Goal: Find specific page/section: Find specific page/section

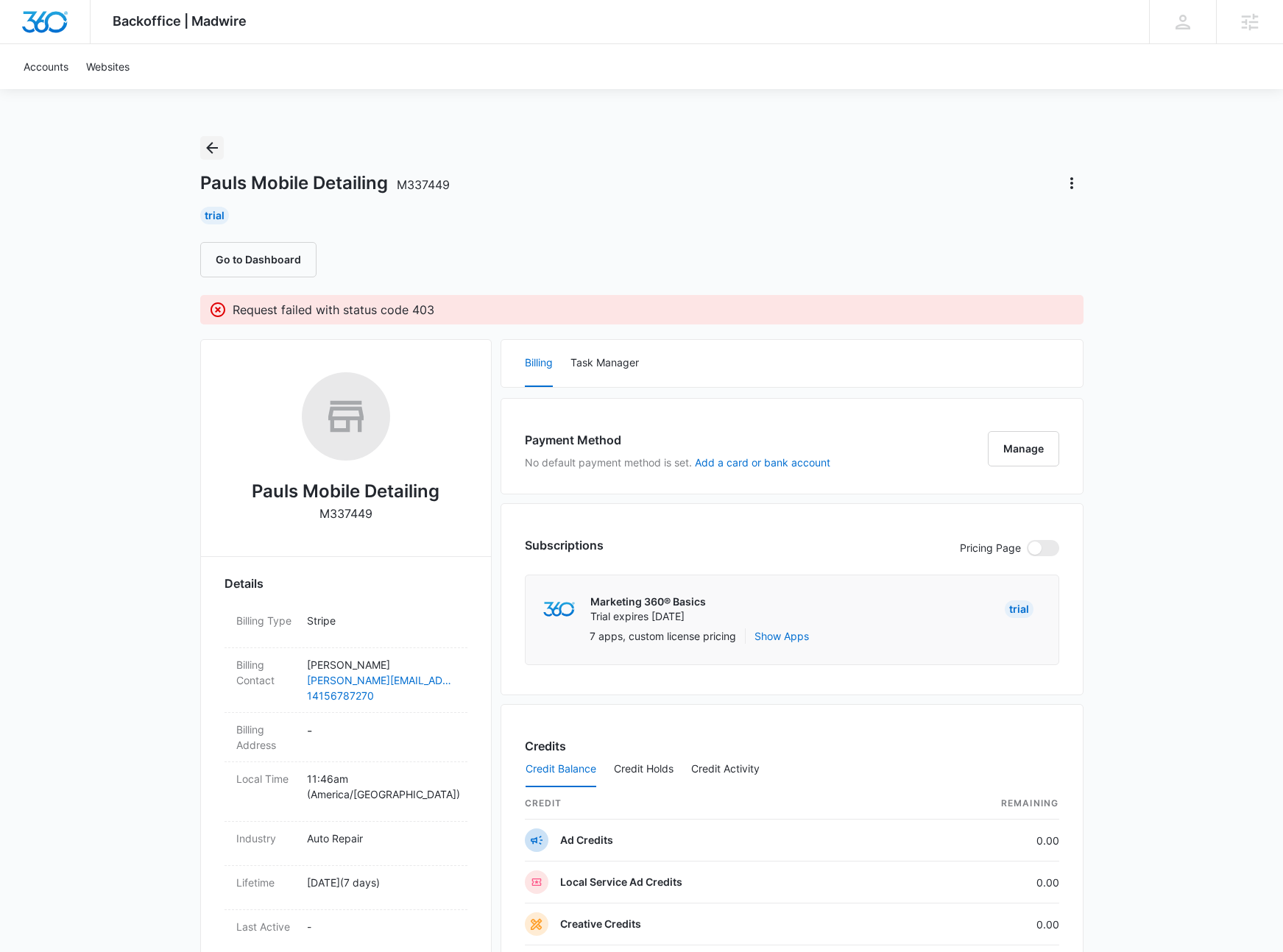
click at [214, 153] on icon "Back" at bounding box center [212, 148] width 18 height 18
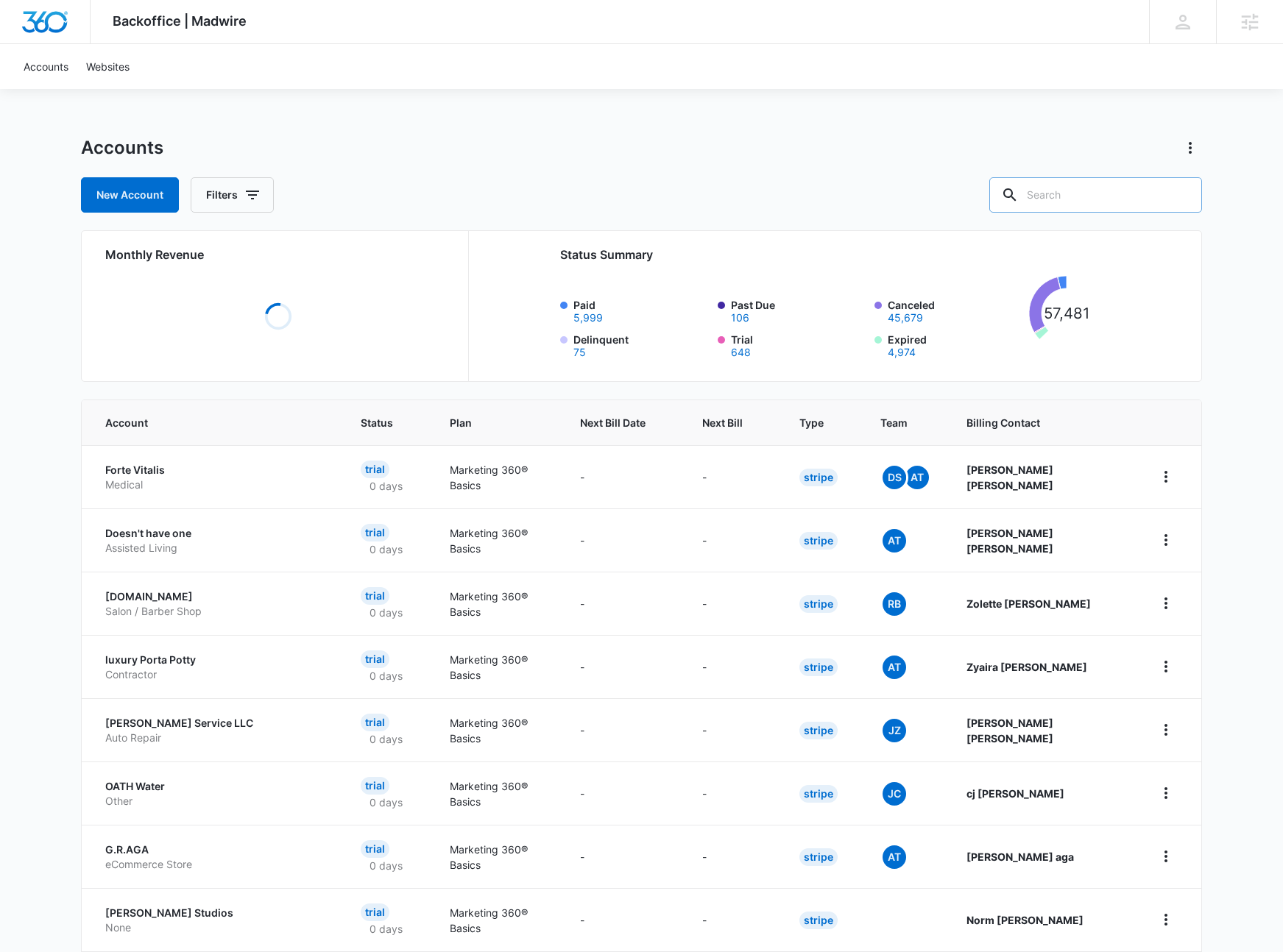
click at [1081, 197] on input "text" at bounding box center [1095, 195] width 213 height 35
type input "detail"
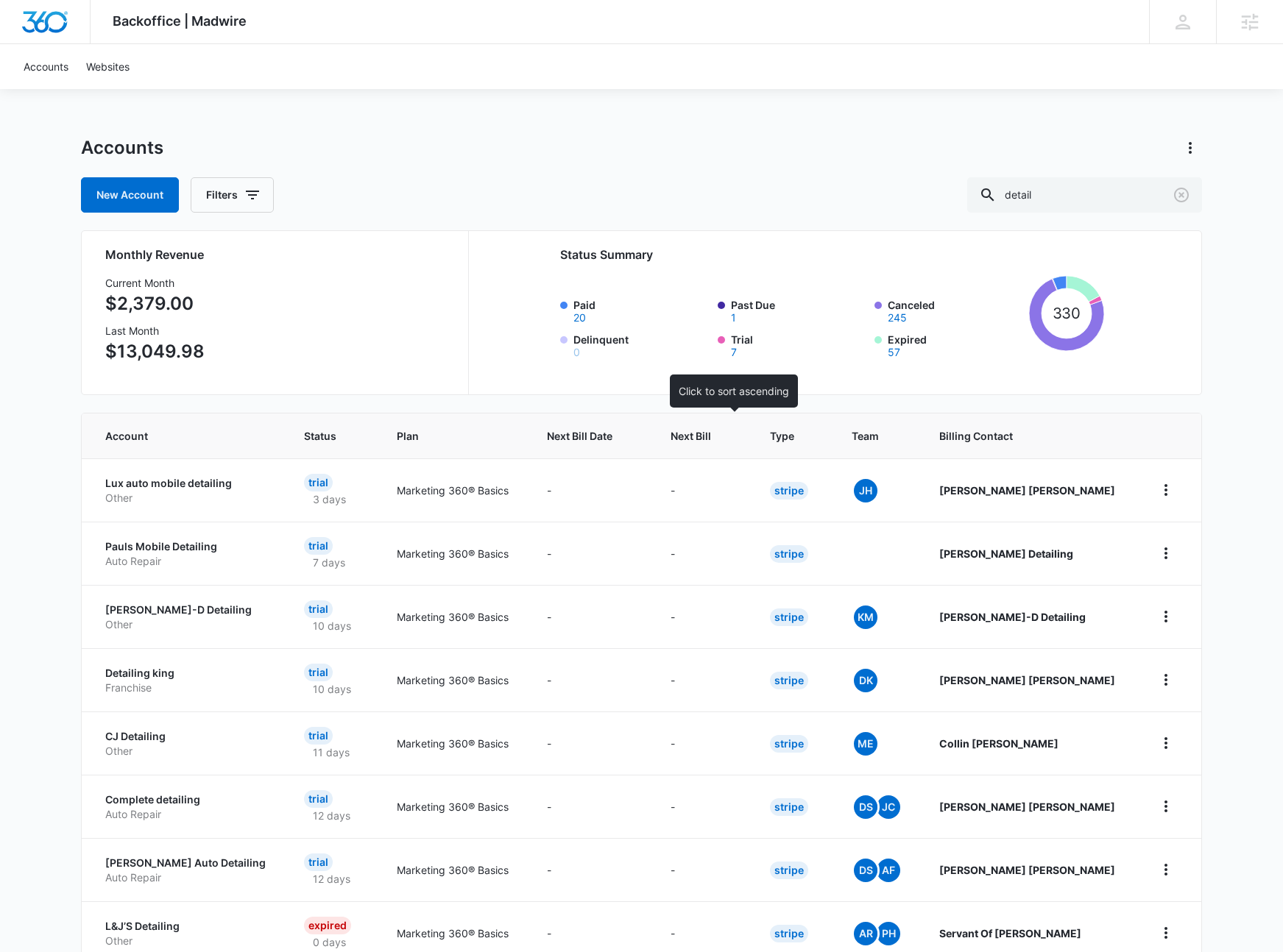
click at [712, 441] on span "Next Bill" at bounding box center [691, 435] width 42 height 15
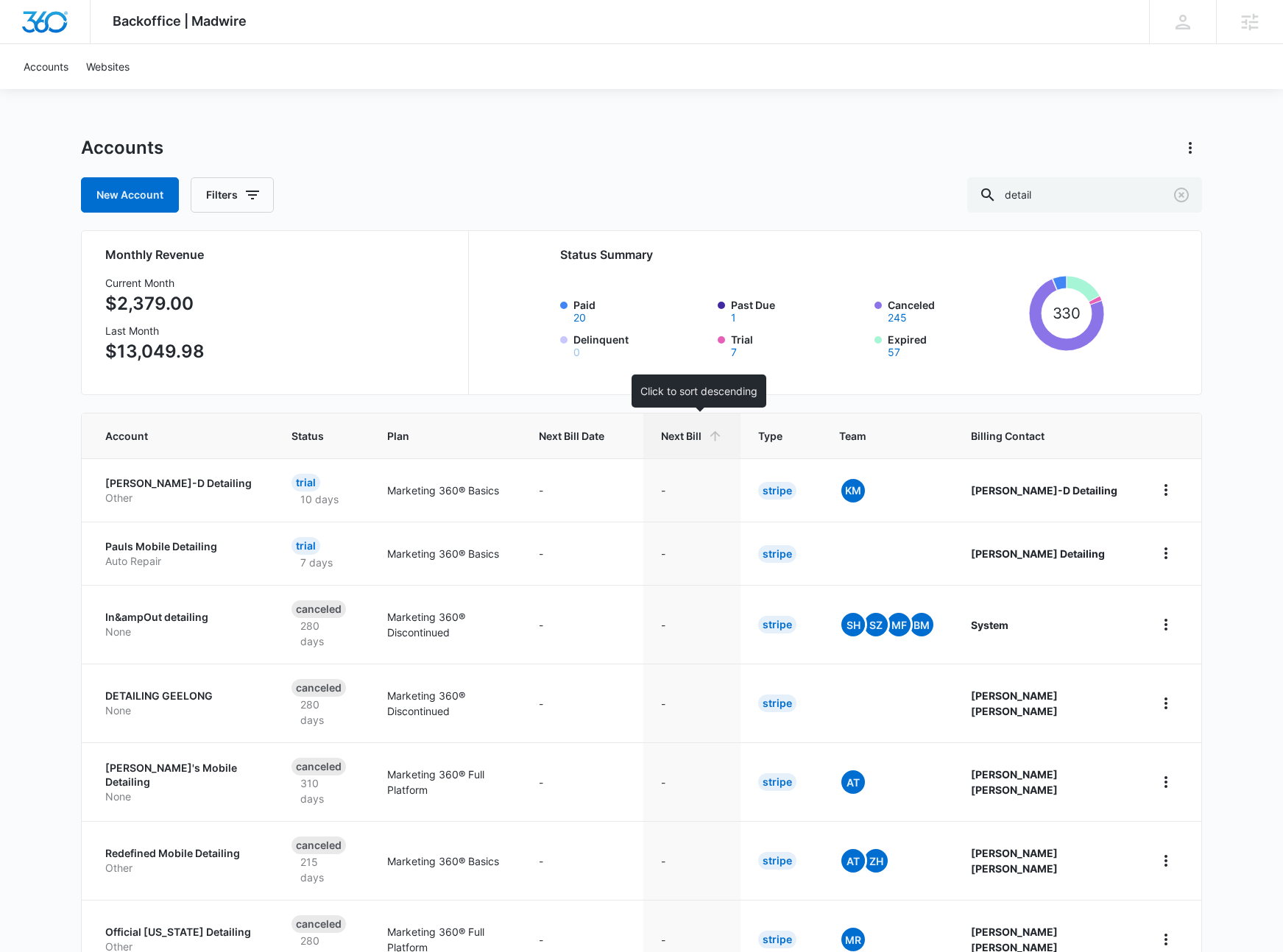
click at [735, 436] on th "Next Bill" at bounding box center [692, 435] width 97 height 45
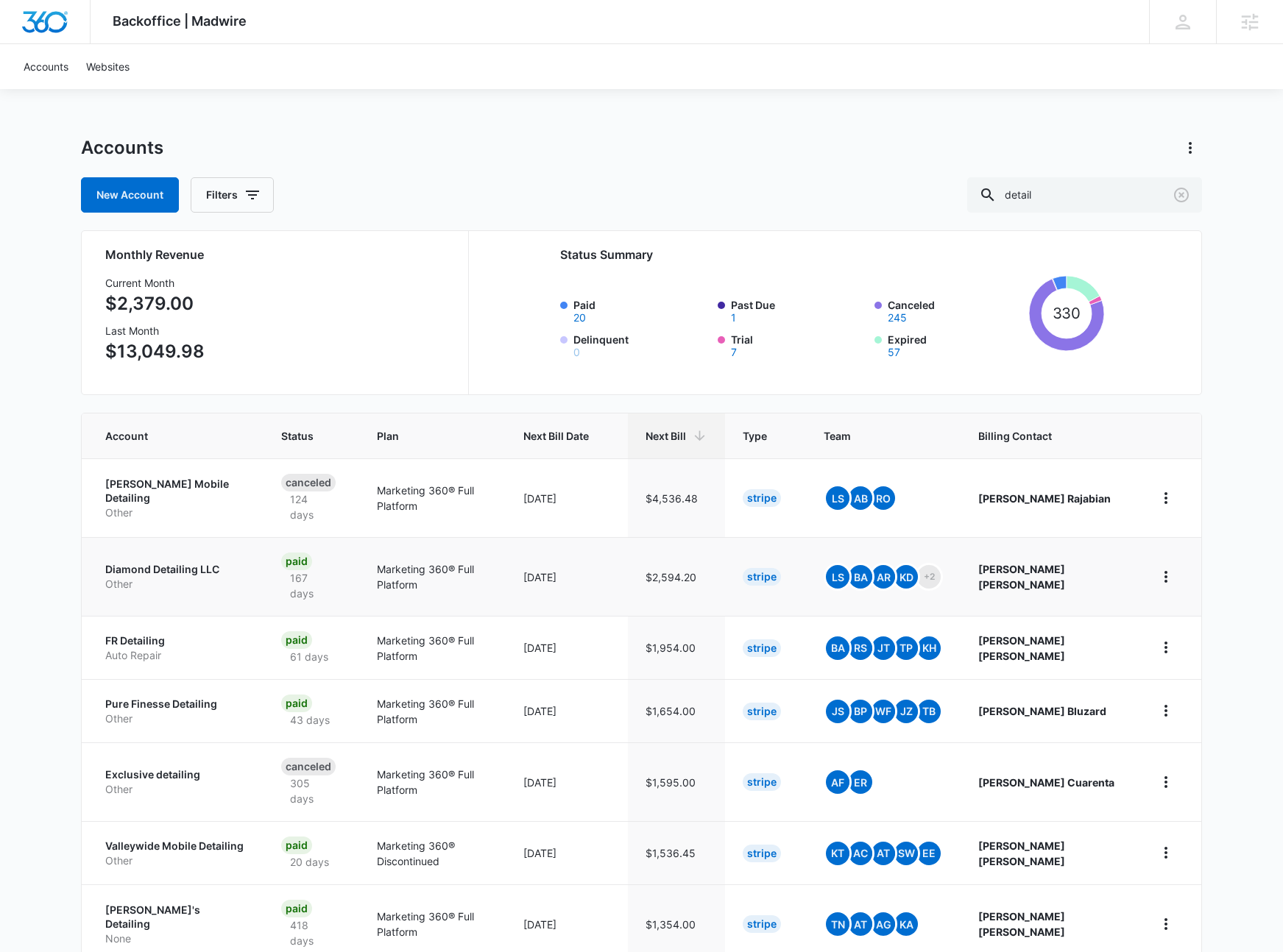
click at [142, 562] on p "Diamond Detailing LLC" at bounding box center [176, 570] width 140 height 15
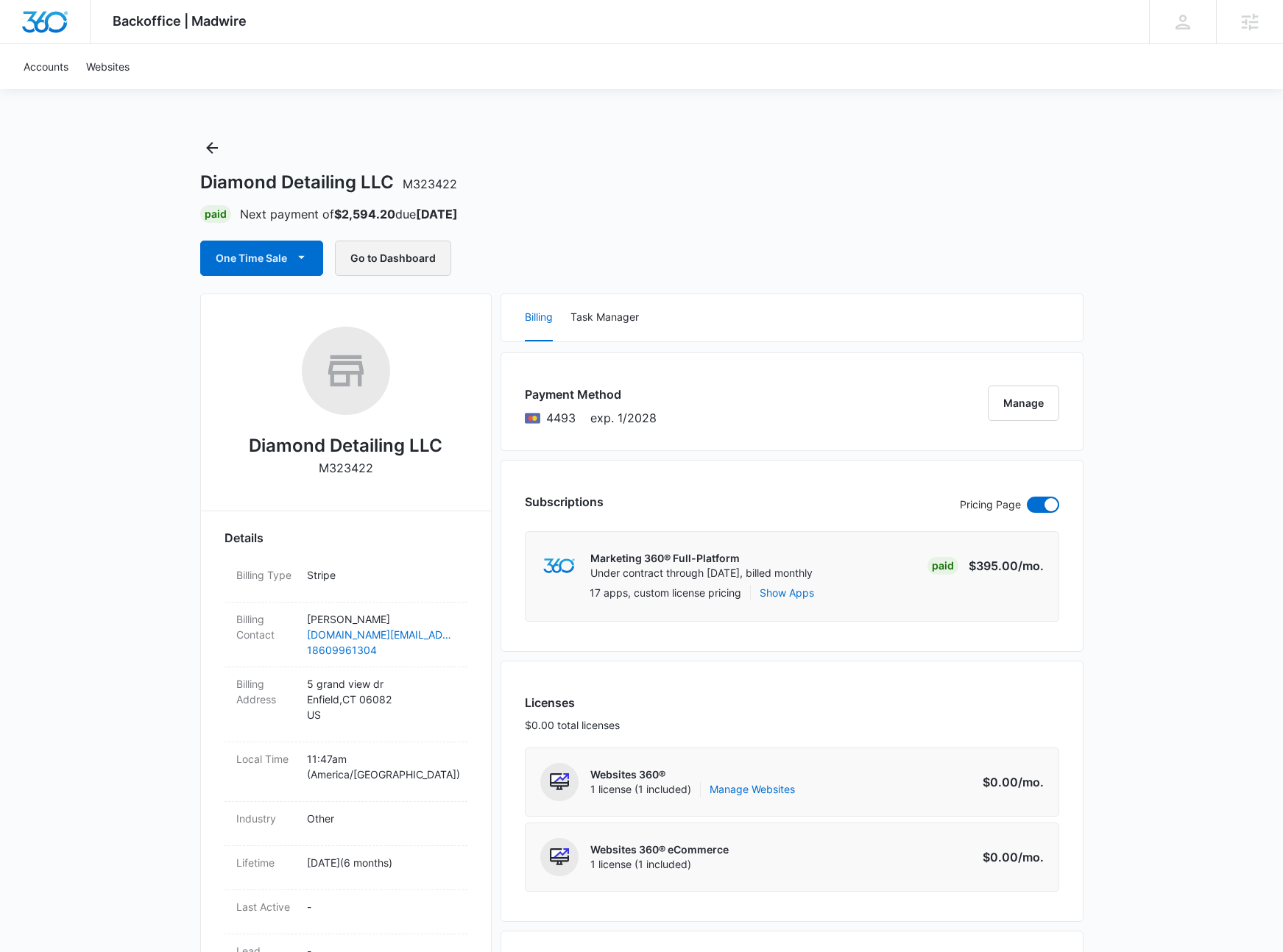
click at [395, 249] on button "Go to Dashboard" at bounding box center [393, 258] width 117 height 35
click at [341, 443] on h2 "Diamond Detailing LLC" at bounding box center [345, 446] width 193 height 27
copy h2 "Diamond Detailing LLC"
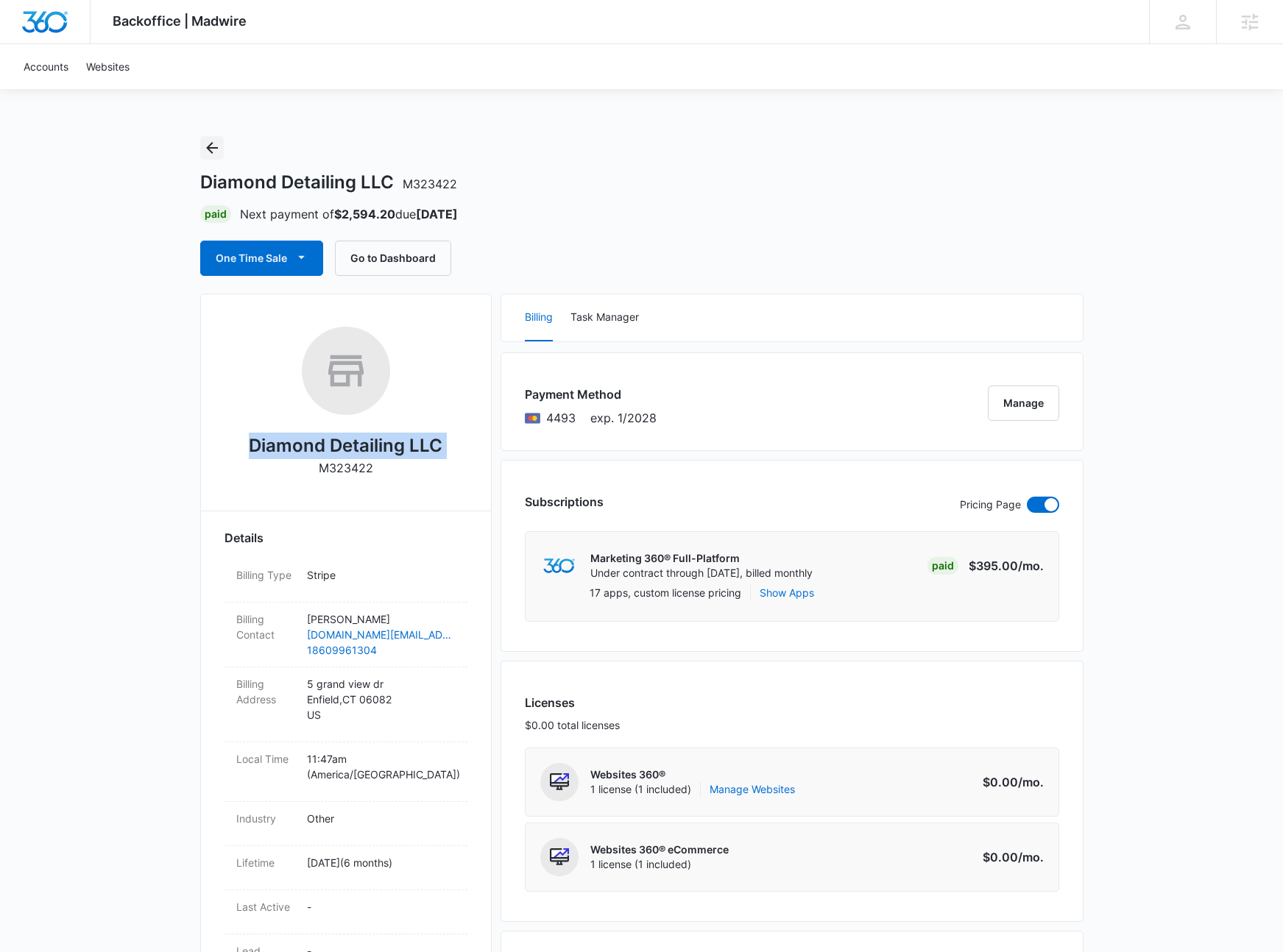
click at [214, 148] on icon "Back" at bounding box center [212, 148] width 12 height 12
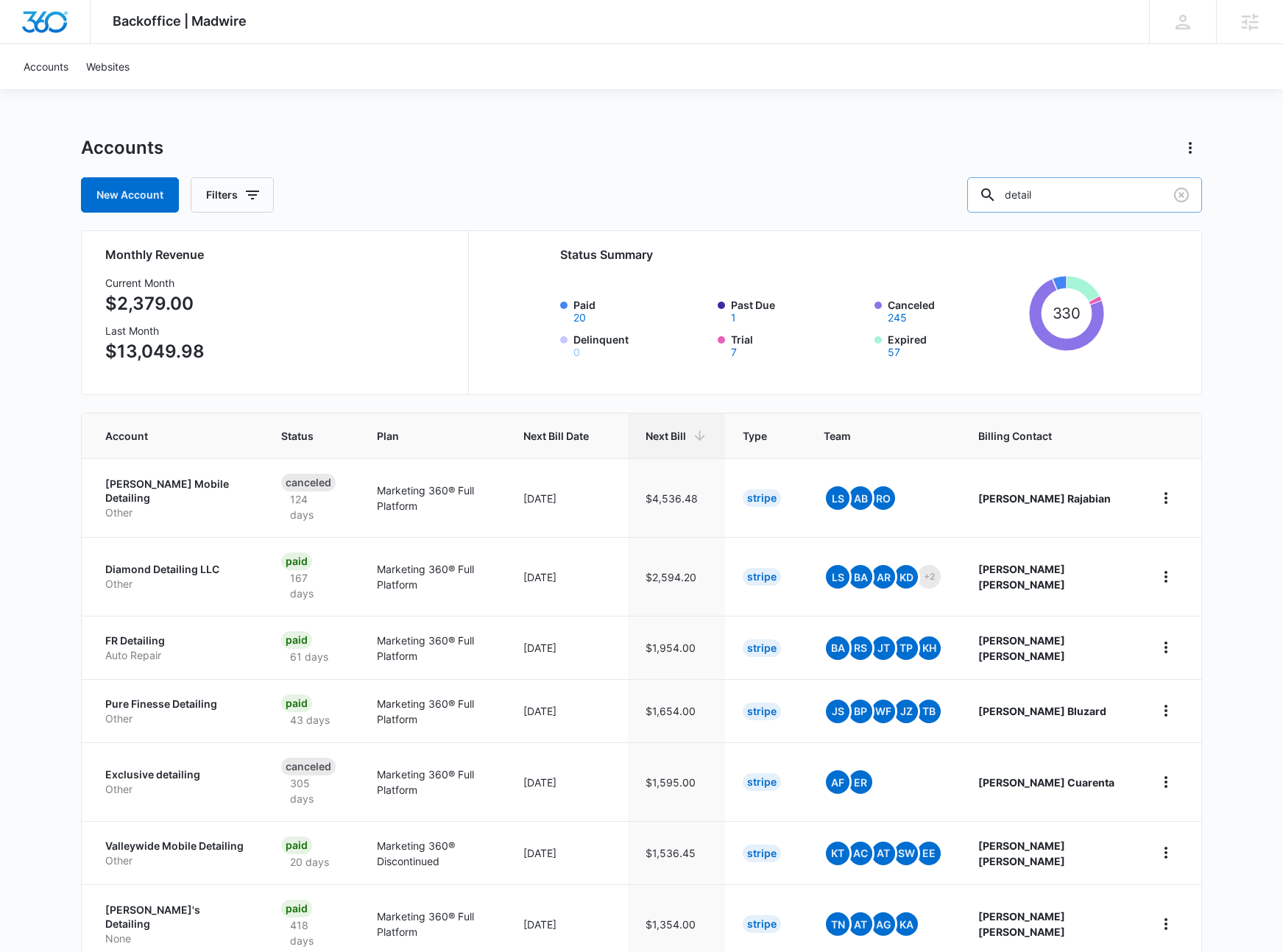
click at [1073, 195] on input "detail" at bounding box center [1084, 195] width 235 height 35
type input "Rep"
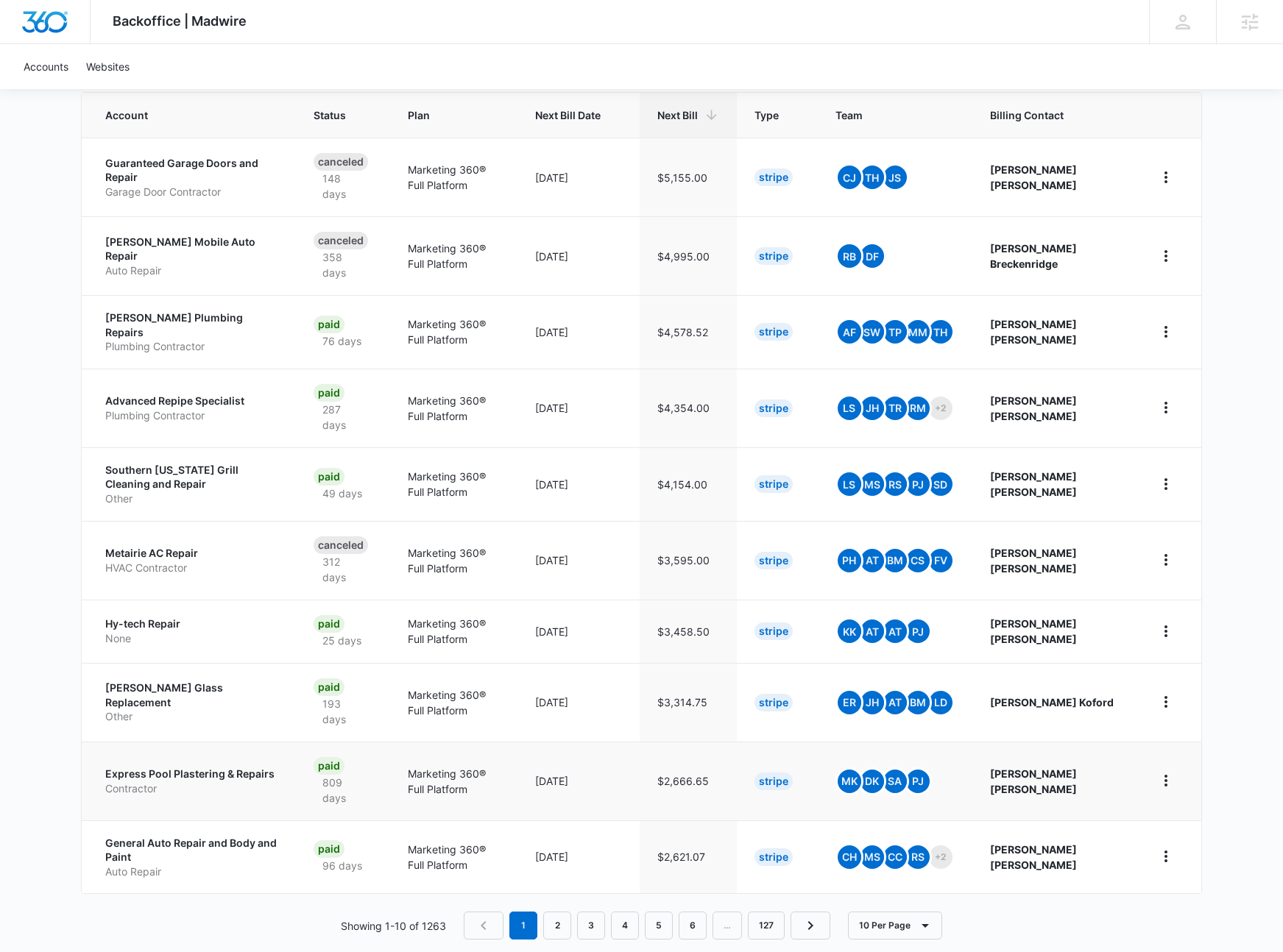
scroll to position [325, 0]
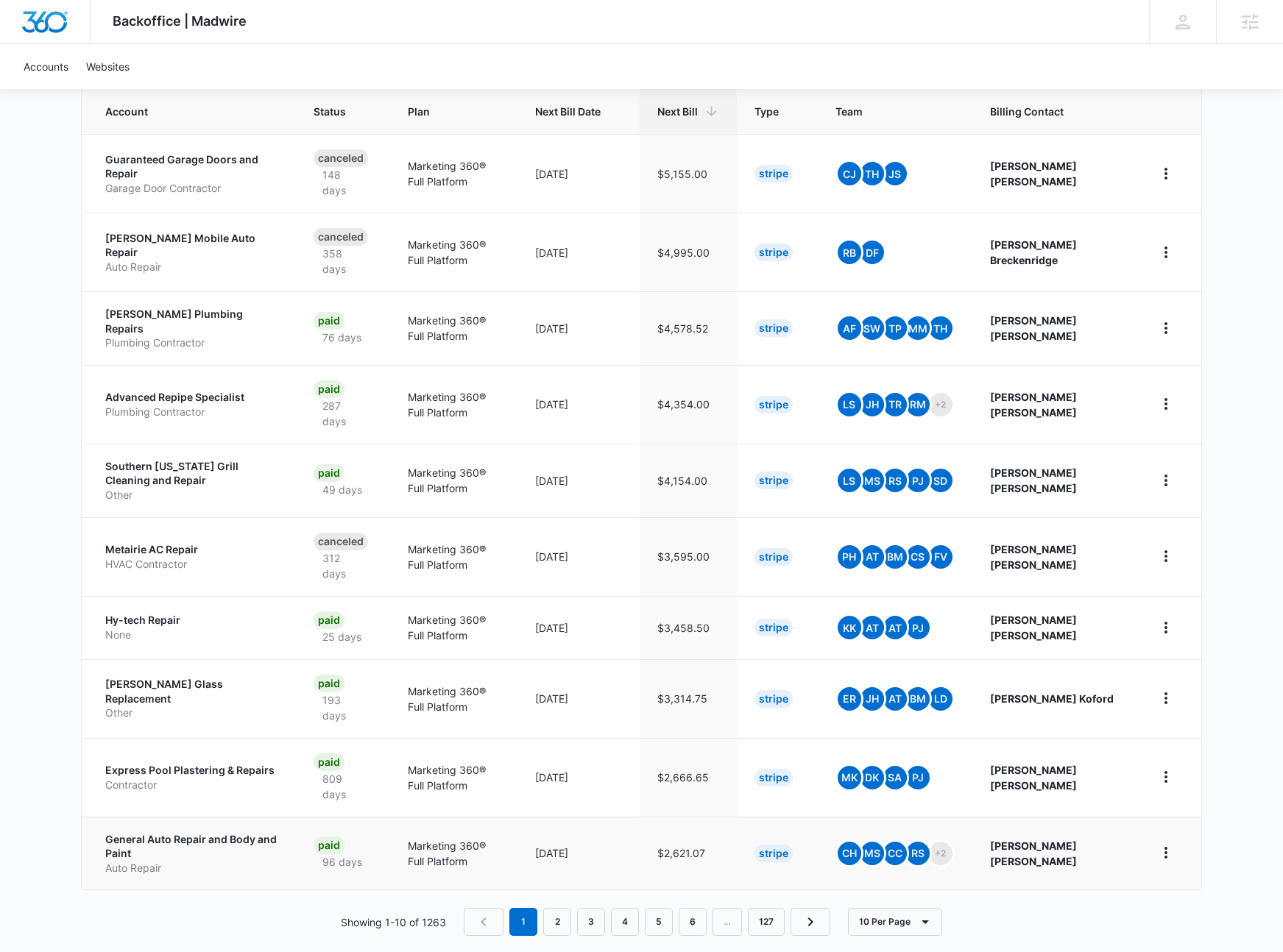
click at [189, 834] on p "General Auto Repair and Body and Paint" at bounding box center [192, 846] width 173 height 29
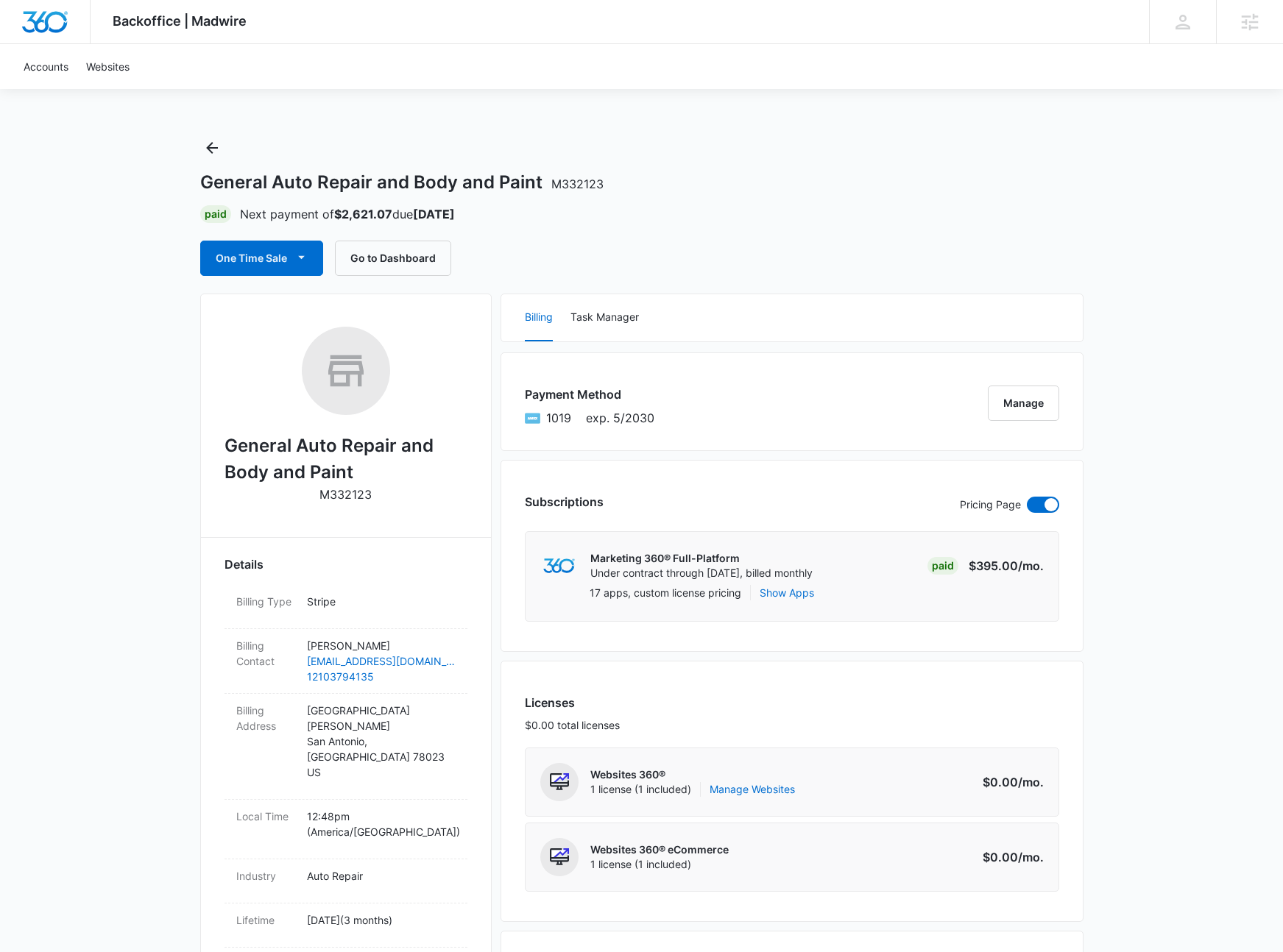
click at [292, 458] on h2 "General Auto Repair and Body and Paint" at bounding box center [345, 459] width 243 height 53
copy h2 "General Auto Repair and Body and Paint"
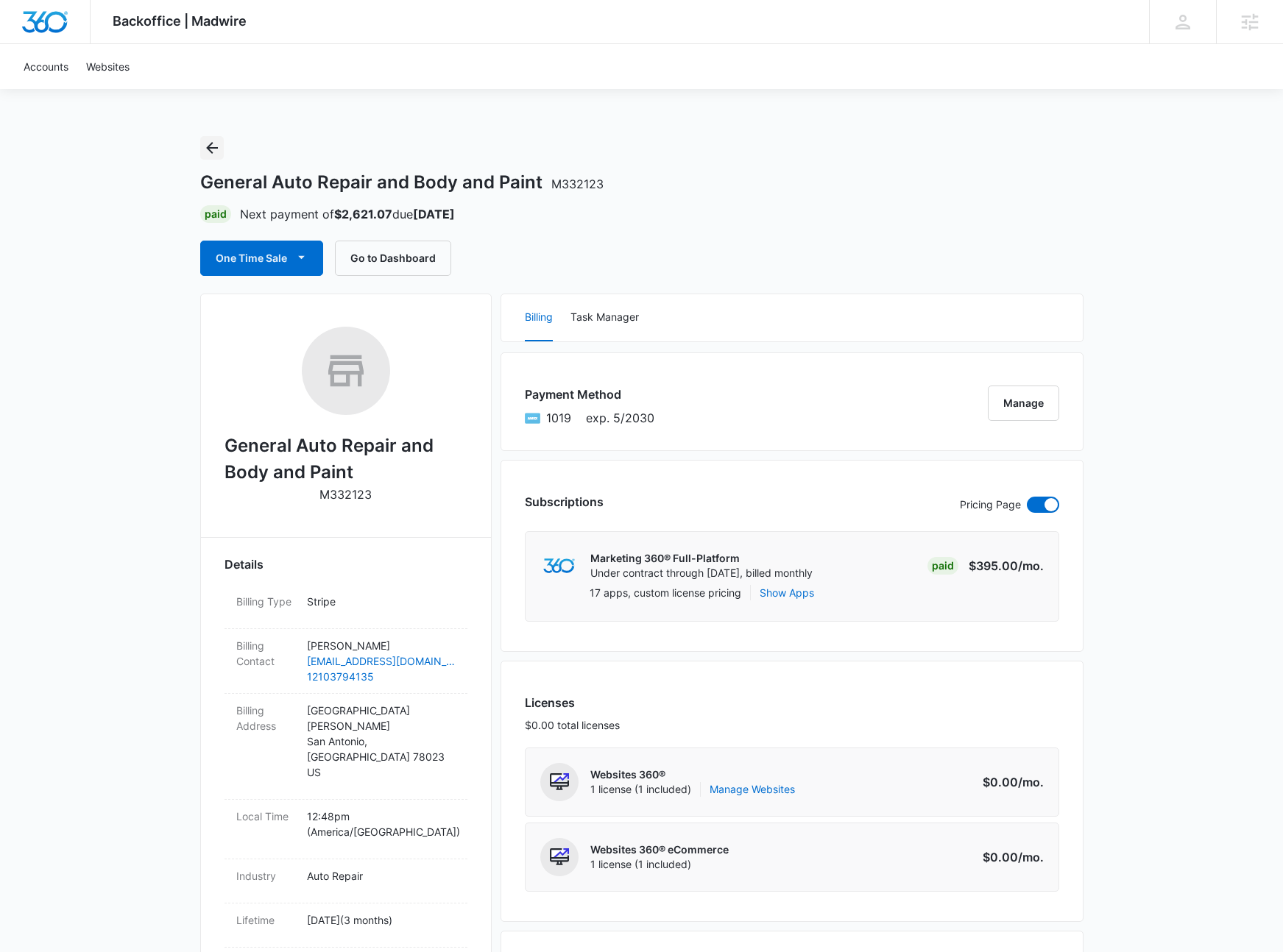
click at [208, 149] on icon "Back" at bounding box center [212, 148] width 12 height 12
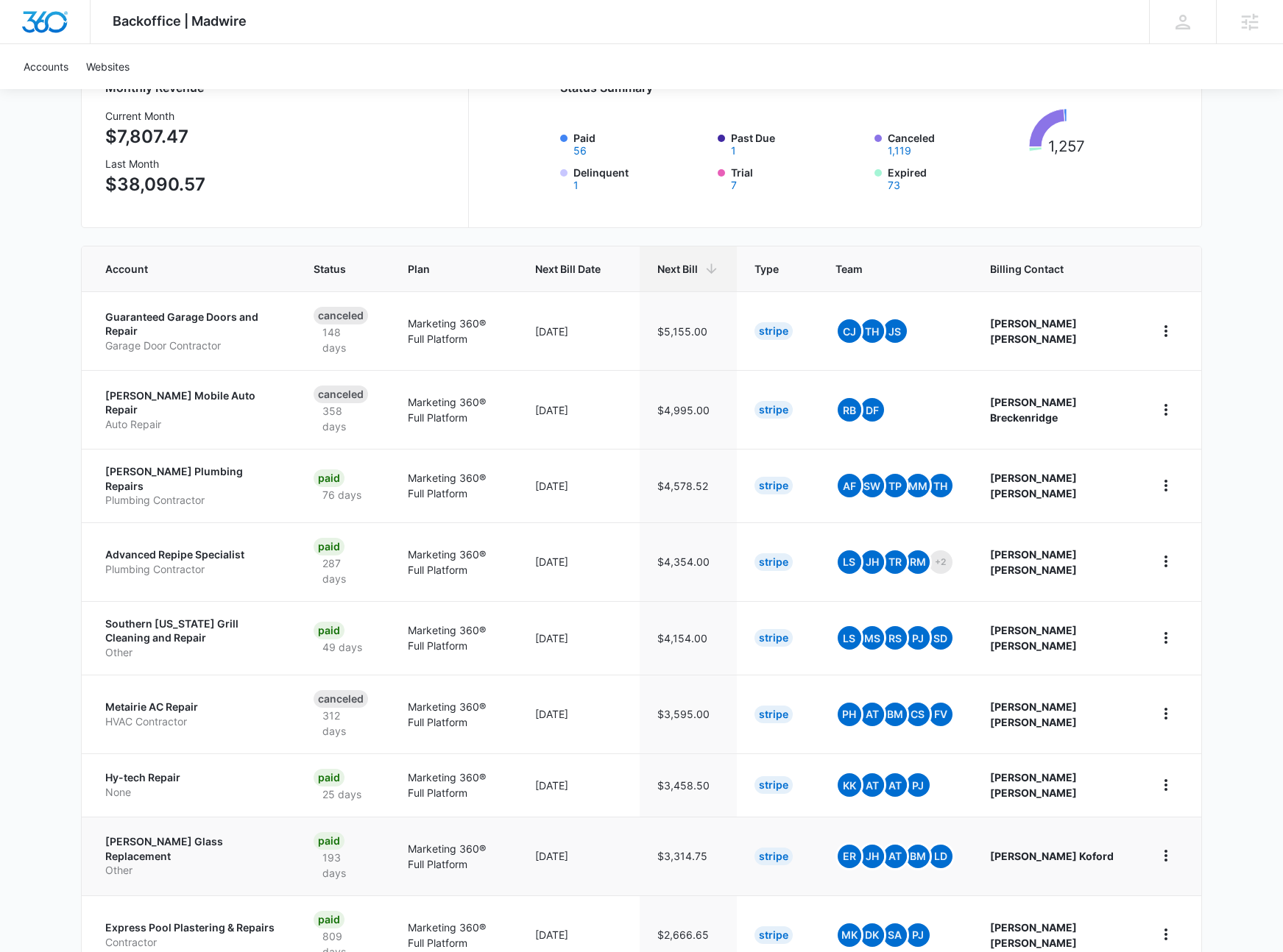
scroll to position [334, 0]
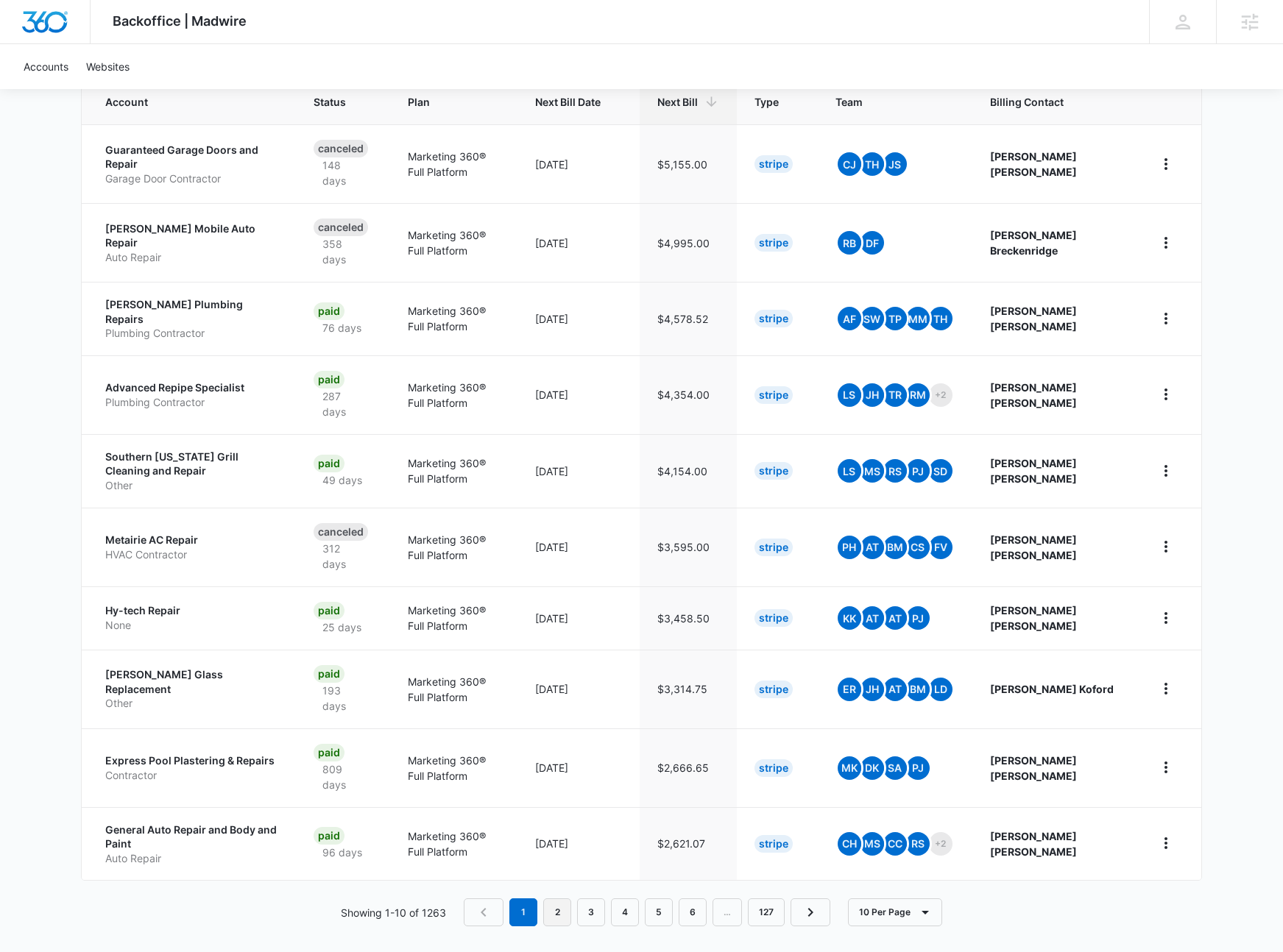
click at [561, 899] on link "2" at bounding box center [557, 913] width 28 height 28
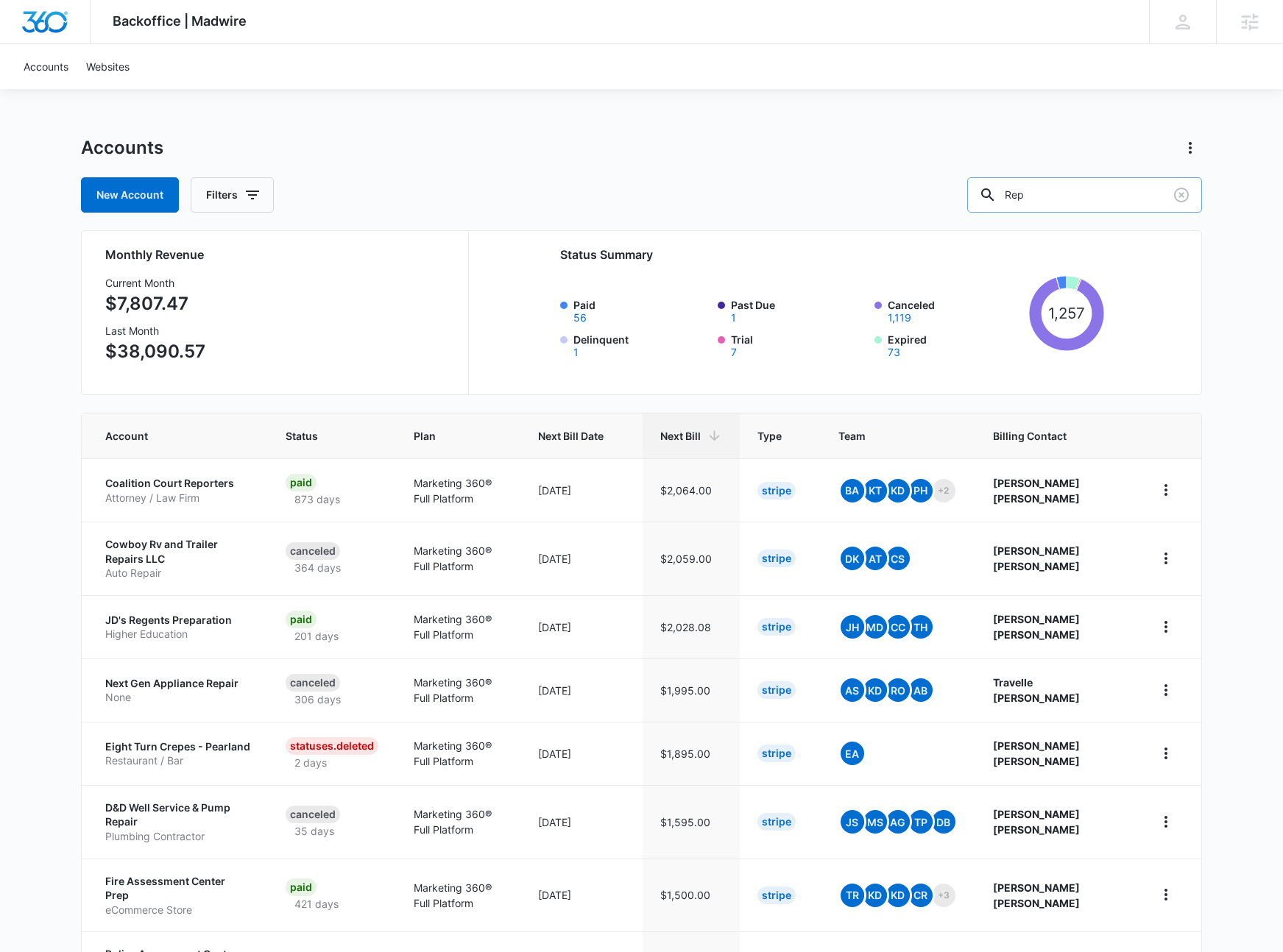
click at [1080, 194] on input "Rep" at bounding box center [1084, 195] width 235 height 35
type input "a"
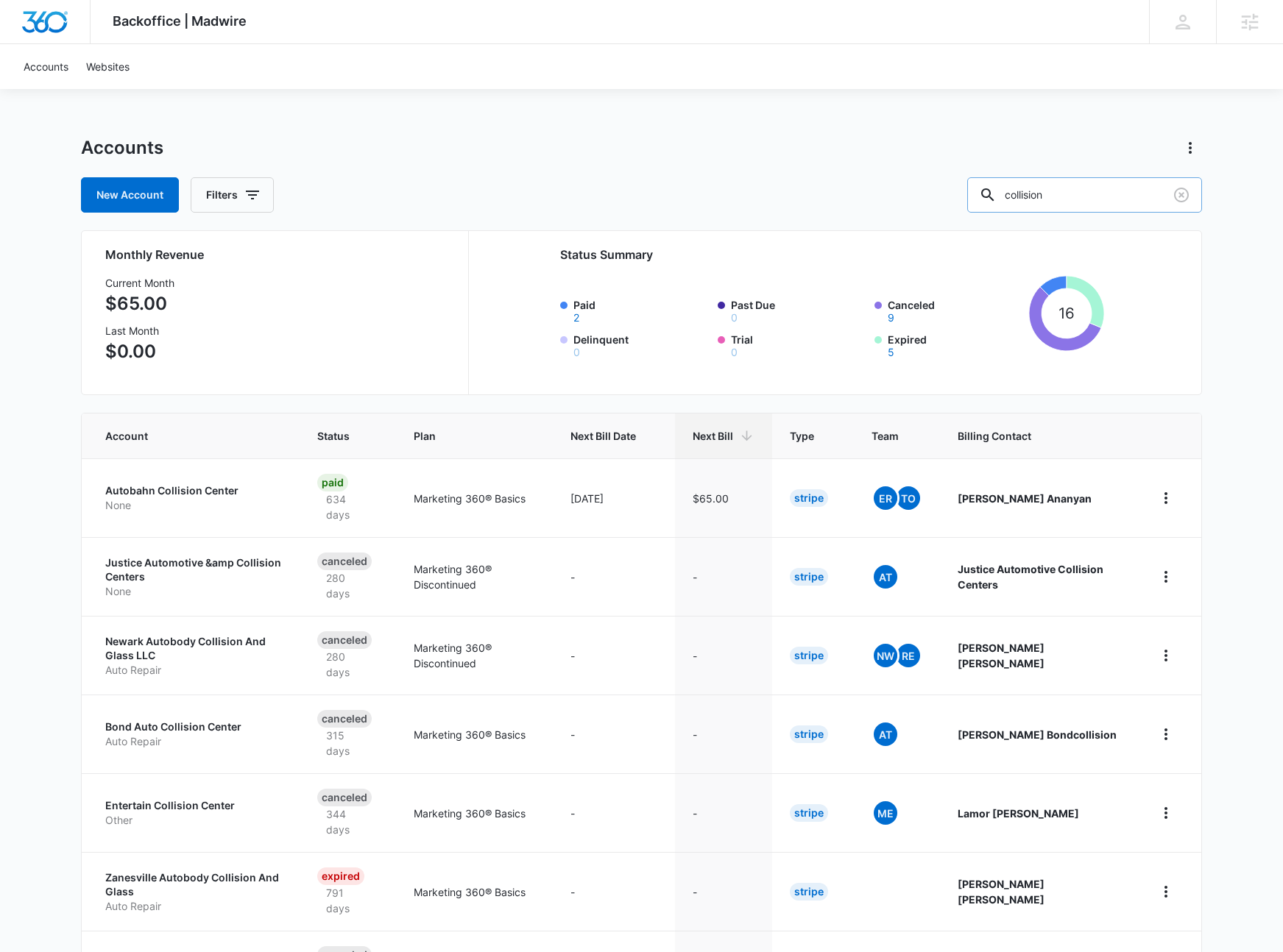
click at [1091, 199] on input "collision" at bounding box center [1084, 195] width 235 height 35
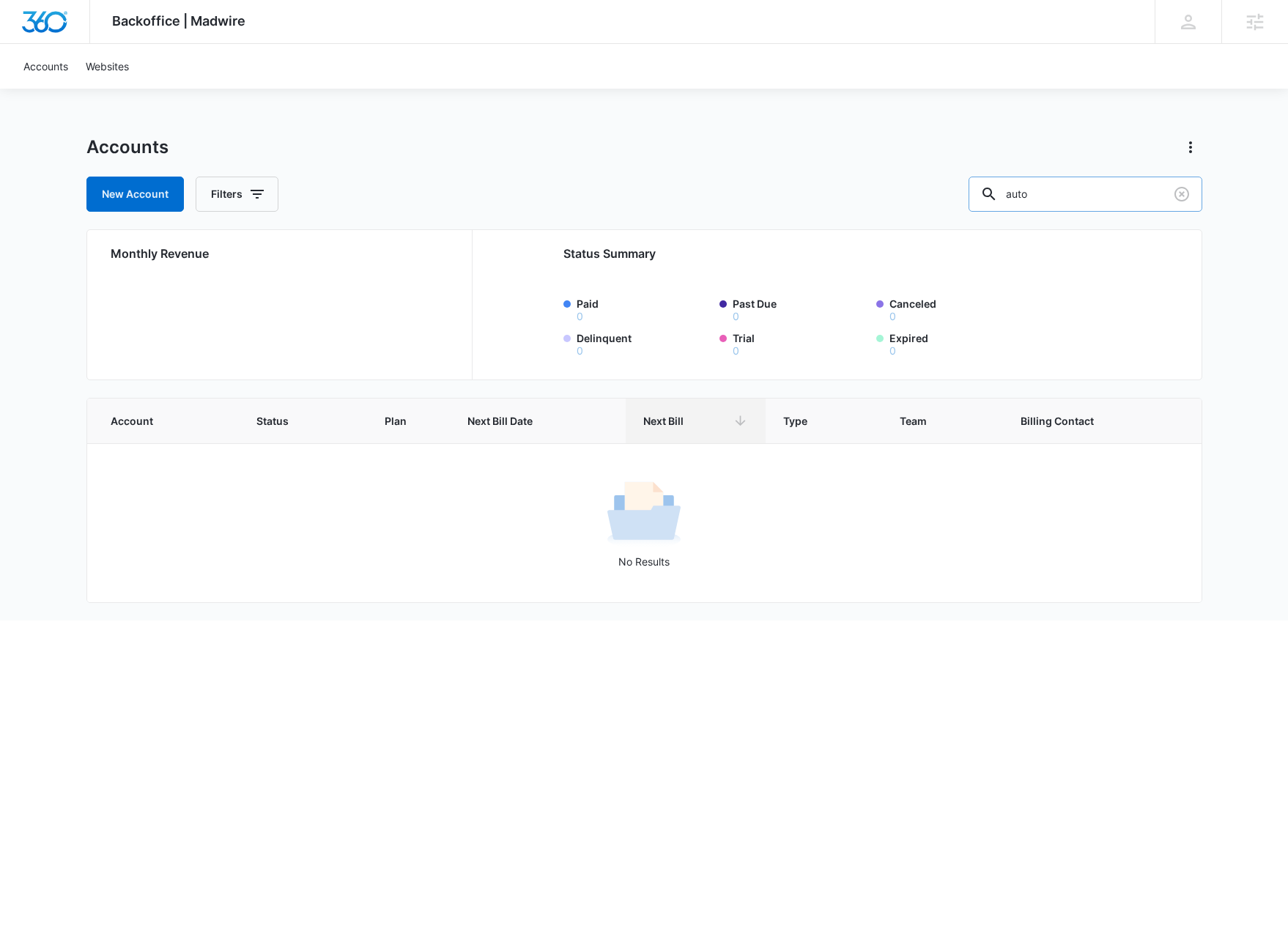
type input "auto"
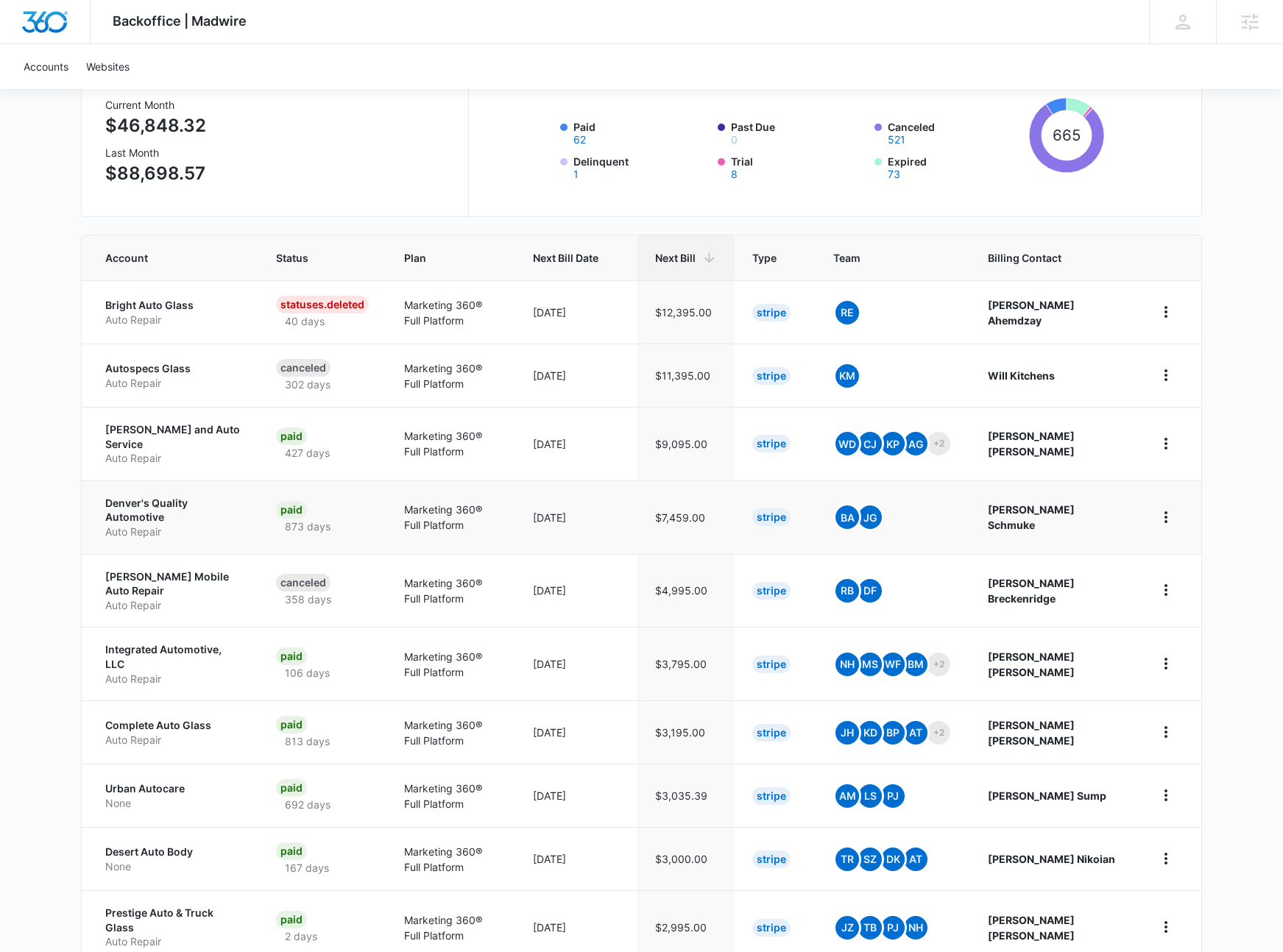
scroll to position [261, 0]
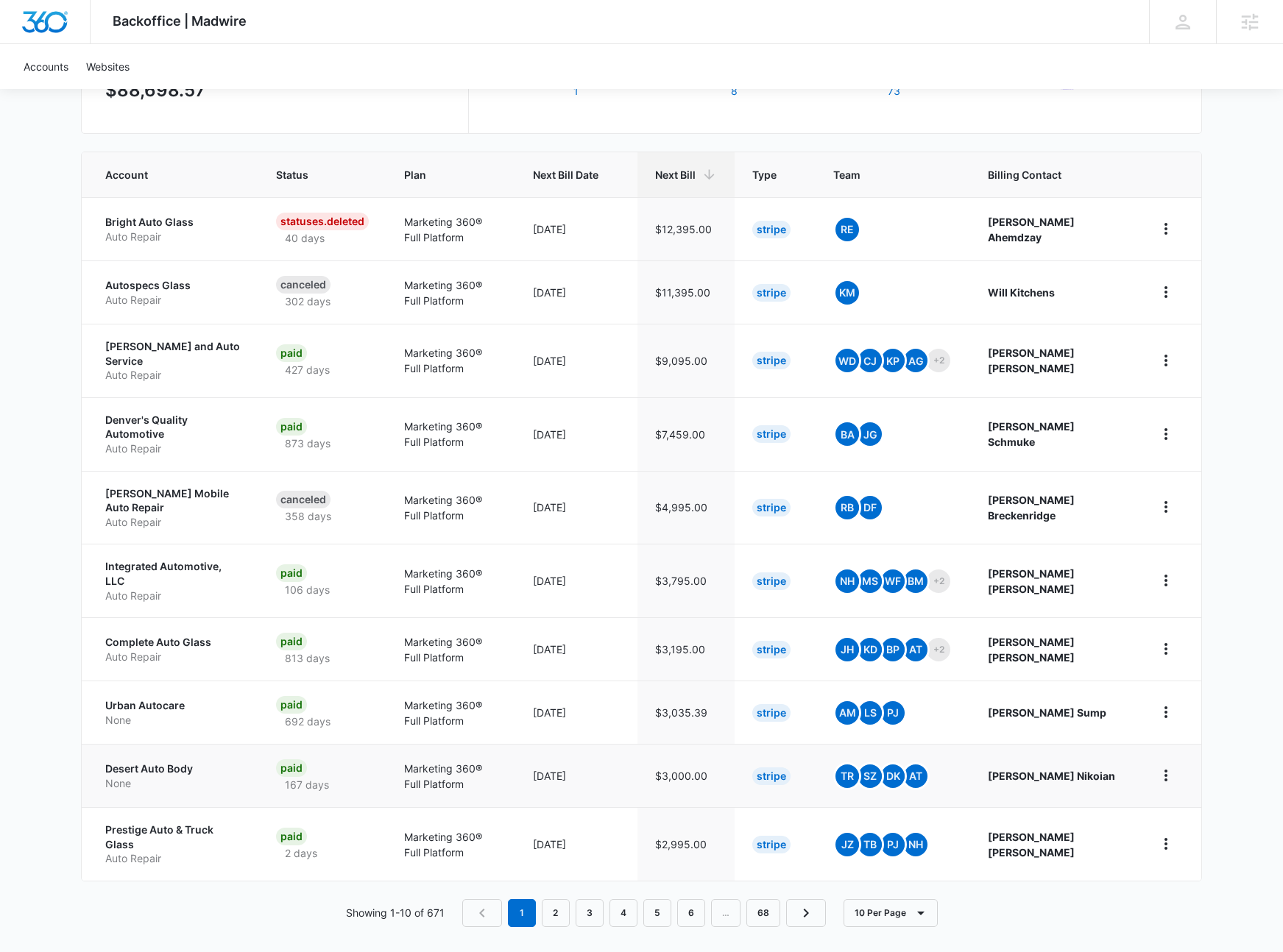
click at [174, 765] on p "Desert Auto Body" at bounding box center [173, 769] width 135 height 15
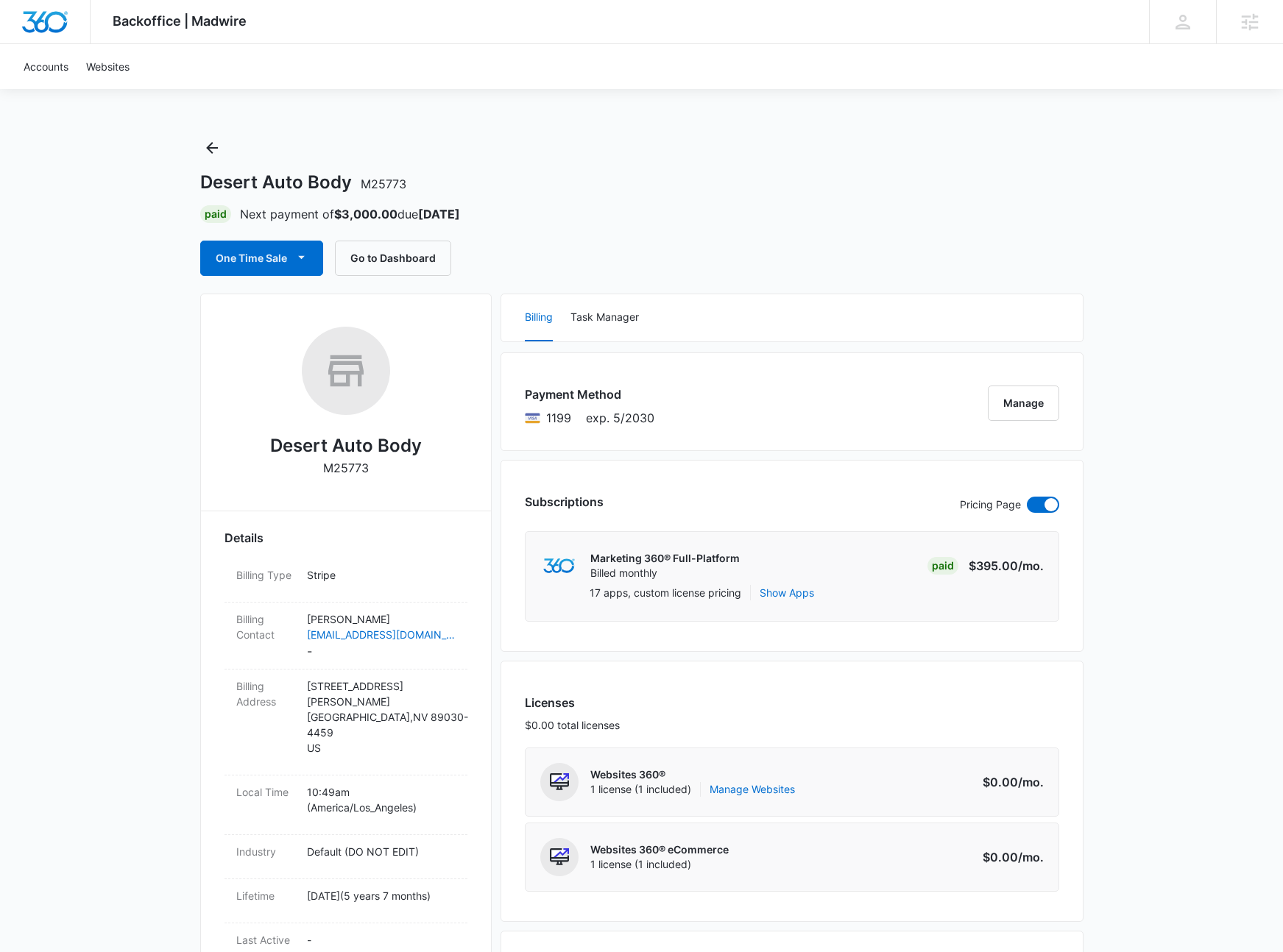
click at [360, 444] on h2 "Desert Auto Body" at bounding box center [345, 446] width 151 height 27
click at [354, 446] on h2 "Desert Auto Body" at bounding box center [345, 446] width 151 height 27
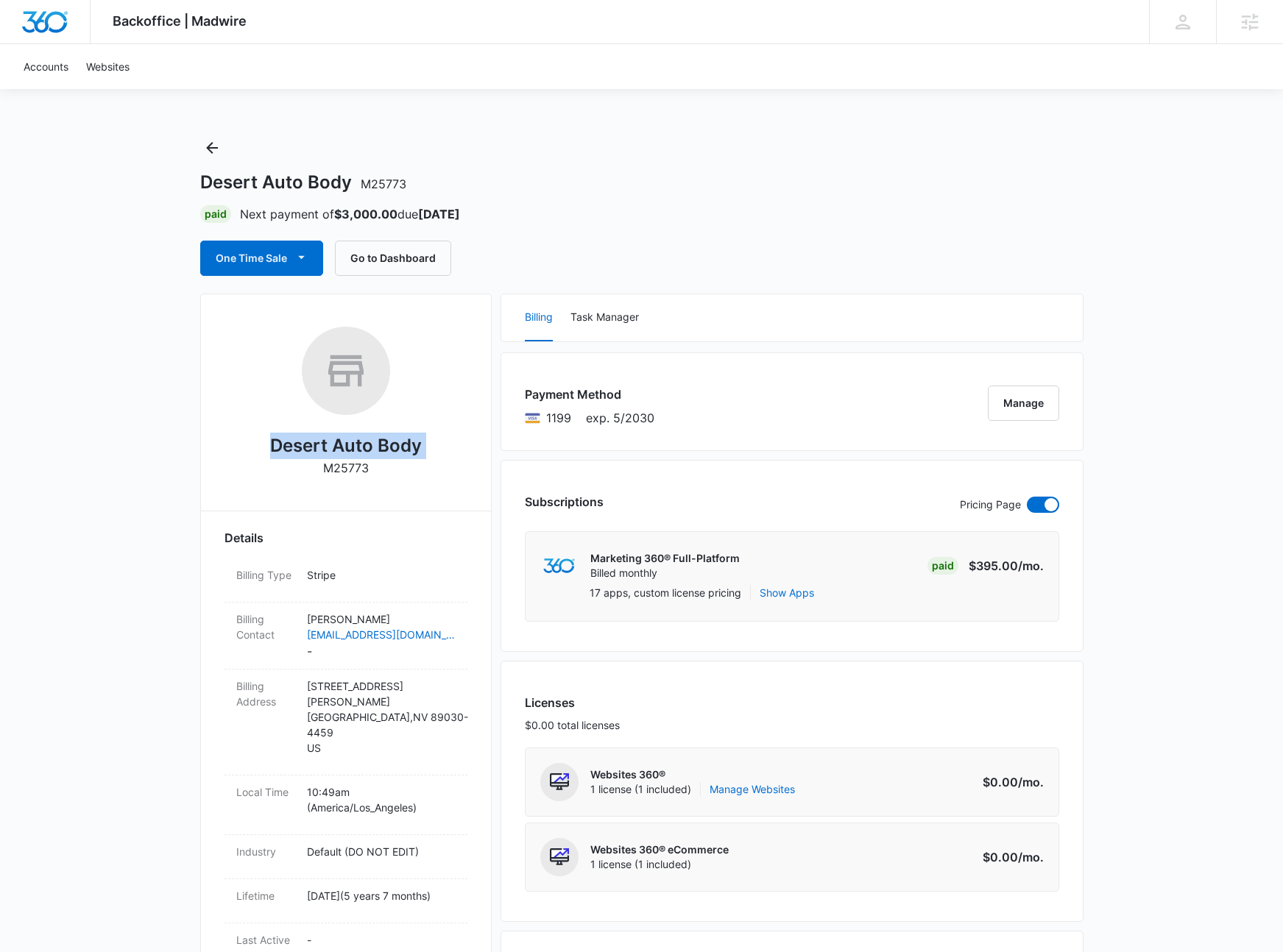
copy h2 "Desert Auto Body"
click at [388, 249] on button "Go to Dashboard" at bounding box center [393, 258] width 117 height 35
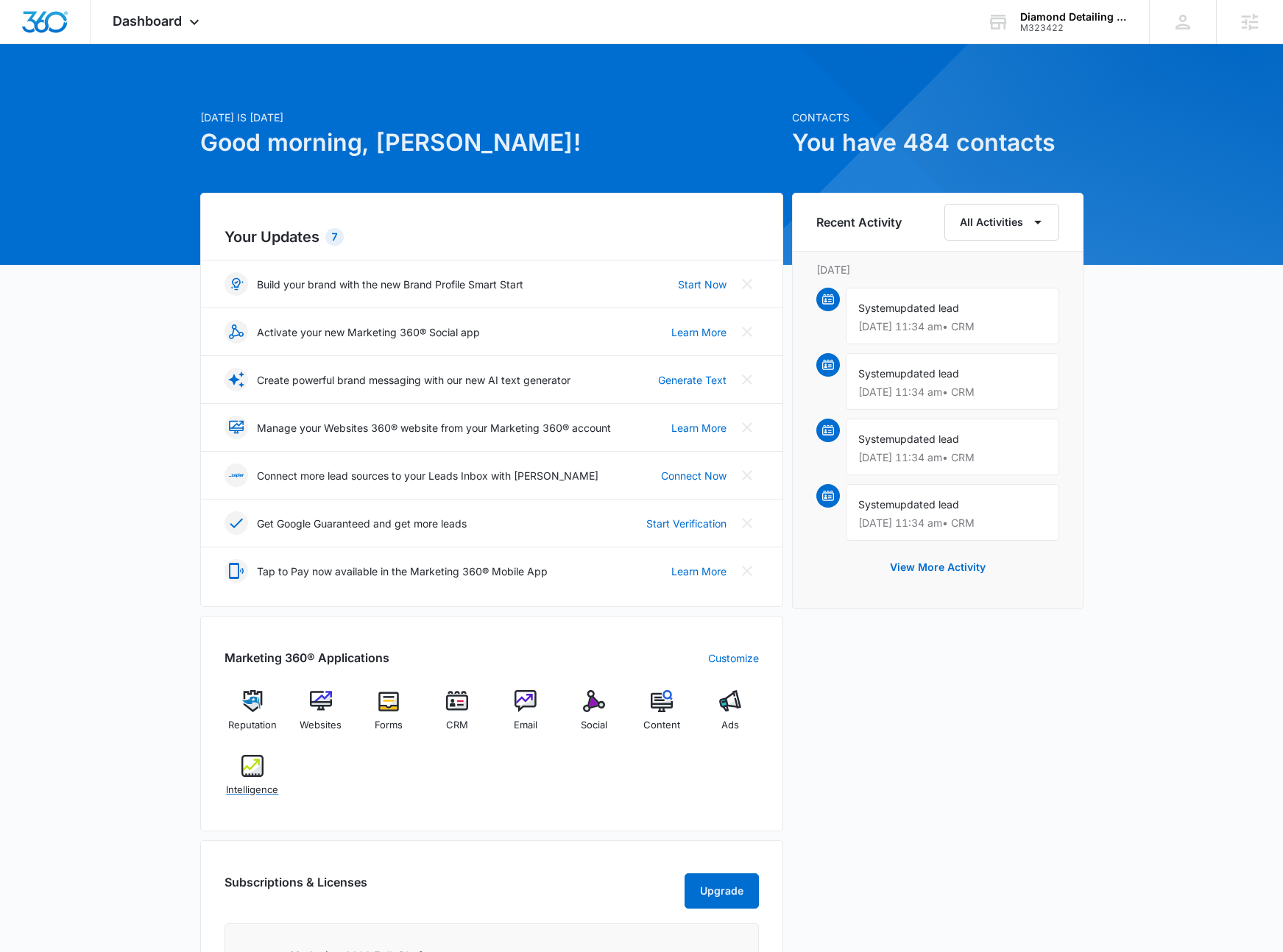
click at [261, 773] on img at bounding box center [252, 766] width 22 height 22
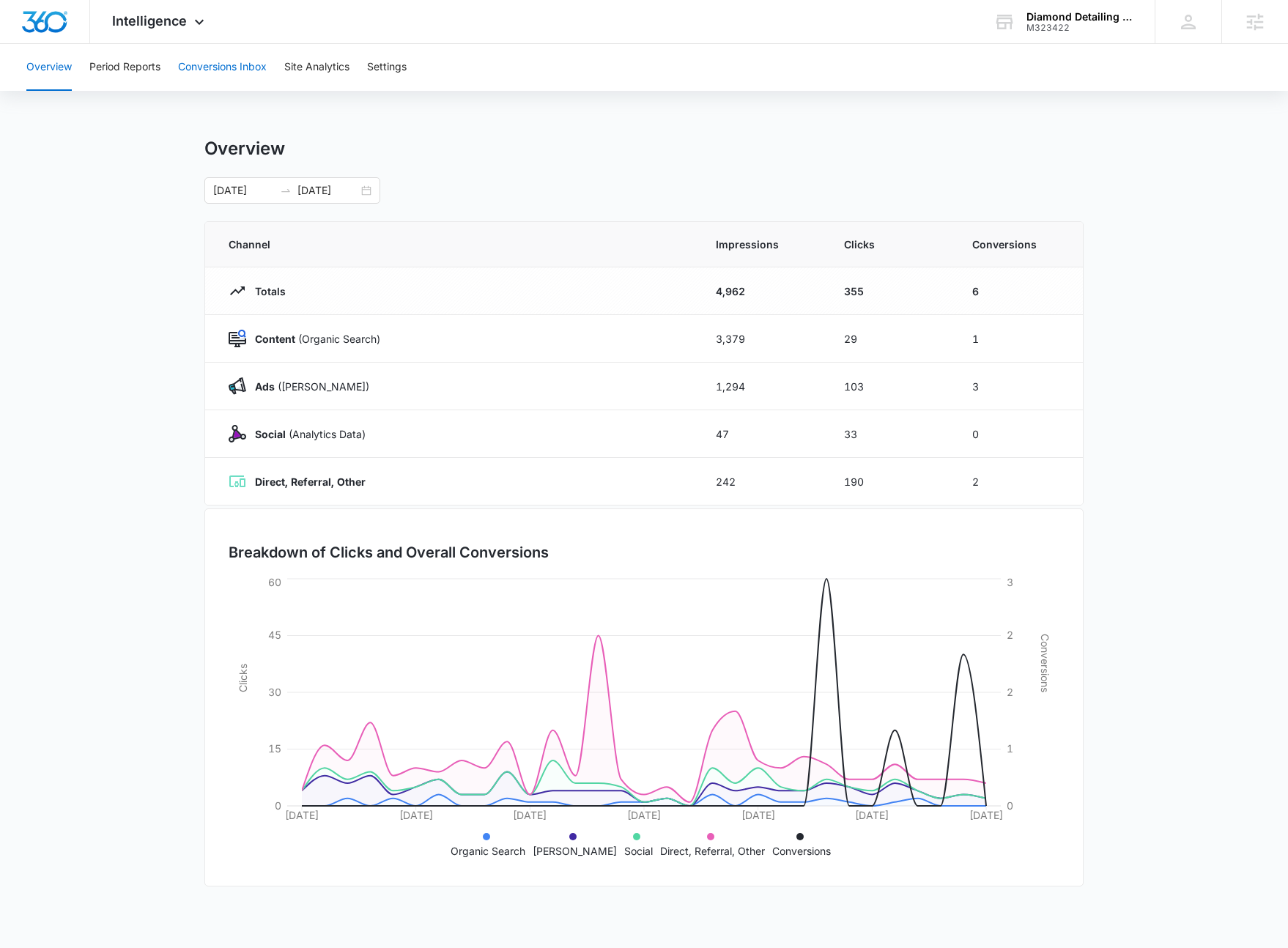
click at [241, 68] on button "Conversions Inbox" at bounding box center [222, 68] width 89 height 47
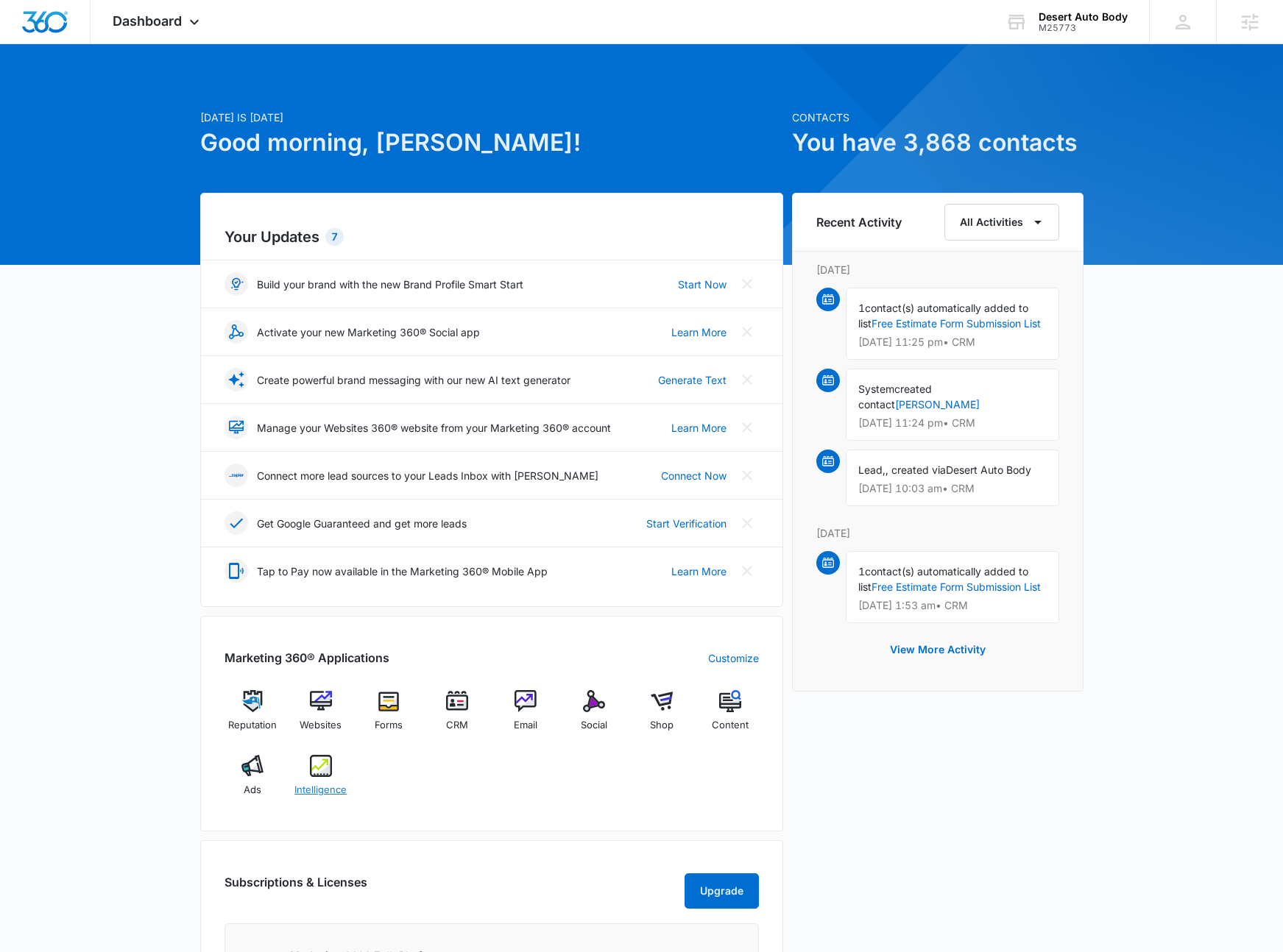
click at [314, 783] on span "Intelligence" at bounding box center [320, 790] width 52 height 15
